Goal: Information Seeking & Learning: Learn about a topic

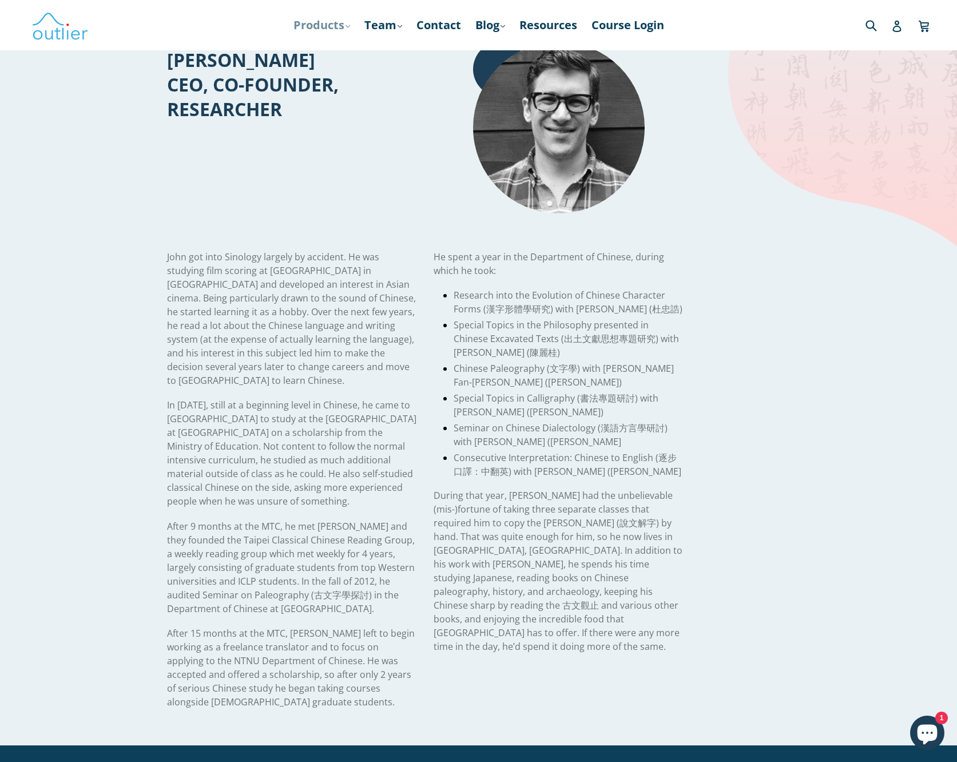
click at [297, 27] on link "Products .cls-1{fill:#231f20} expand" at bounding box center [322, 25] width 68 height 21
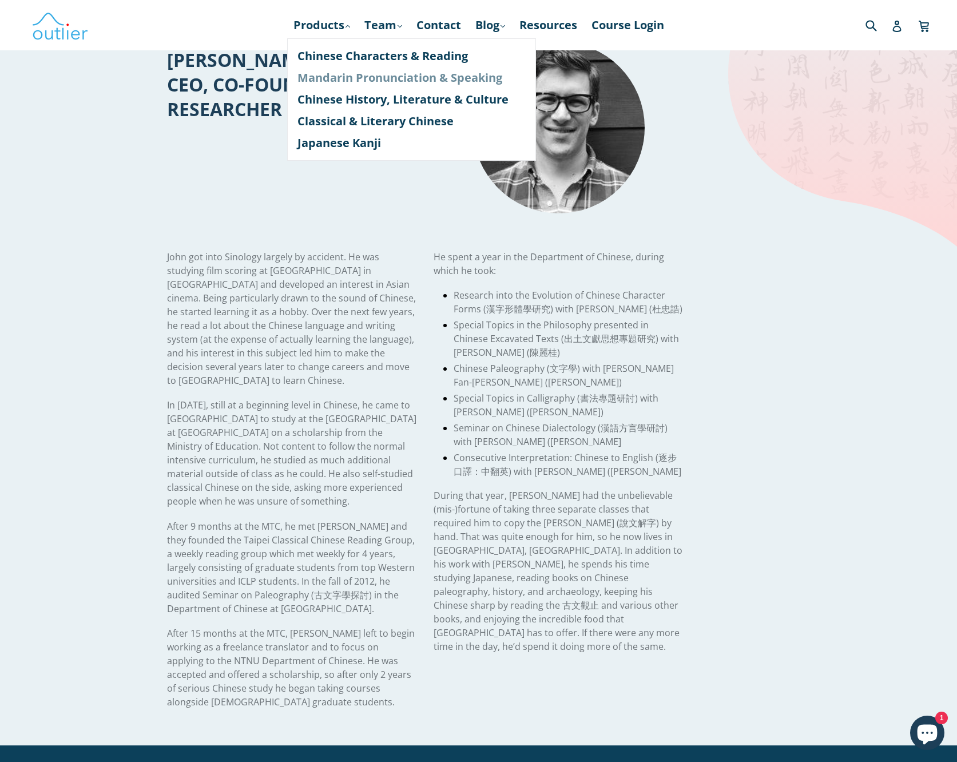
click at [305, 79] on link "Mandarin Pronunciation & Speaking" at bounding box center [411, 78] width 228 height 22
click at [339, 54] on link "Chinese Characters & Reading" at bounding box center [411, 56] width 228 height 22
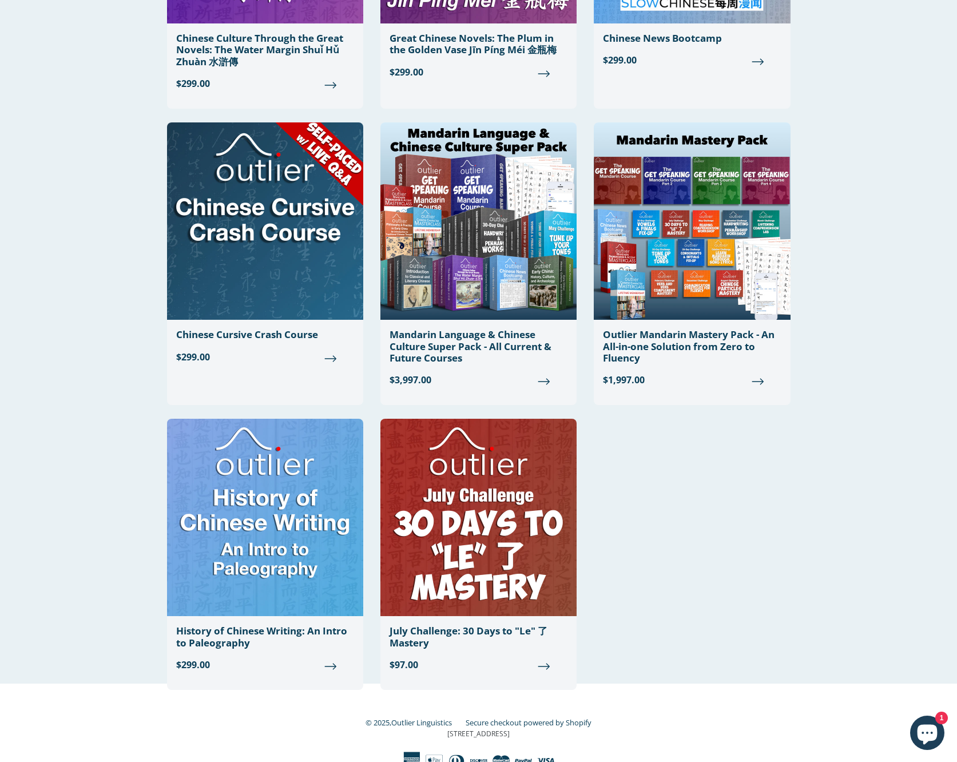
scroll to position [895, 0]
